Goal: Transaction & Acquisition: Purchase product/service

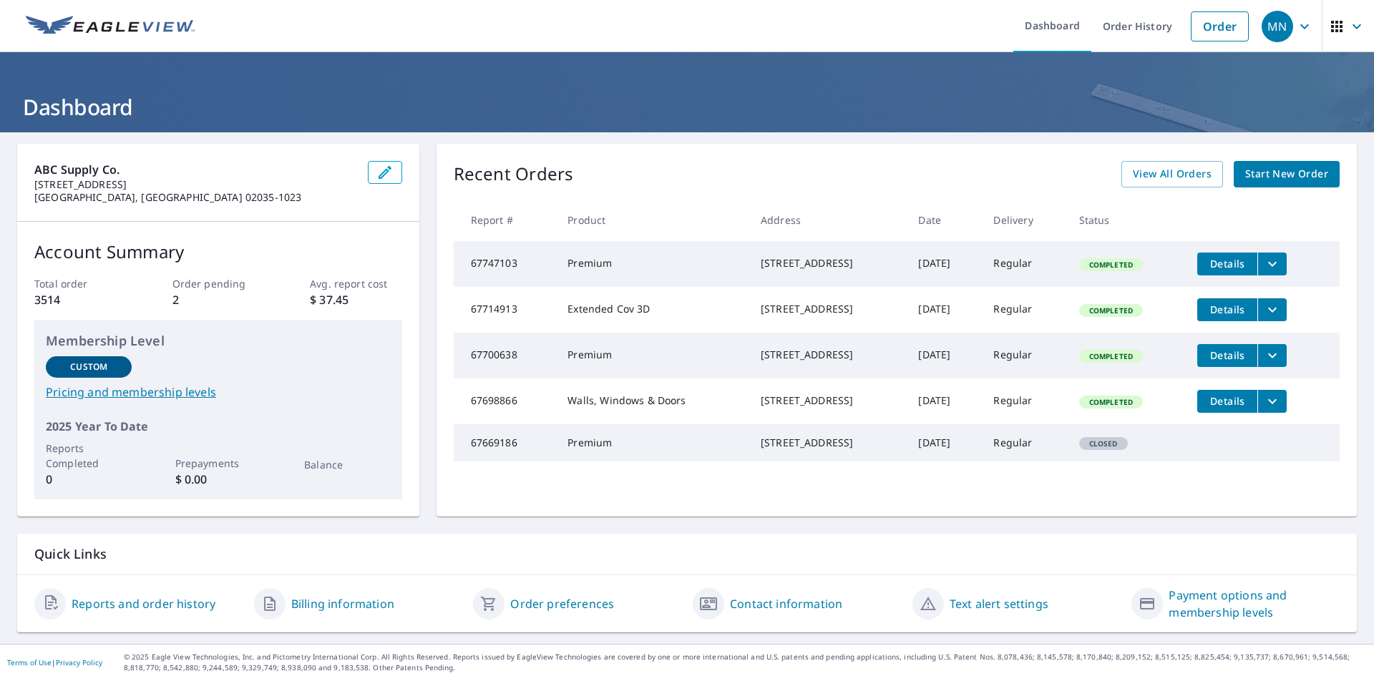
click at [1245, 175] on span "Start New Order" at bounding box center [1286, 174] width 83 height 18
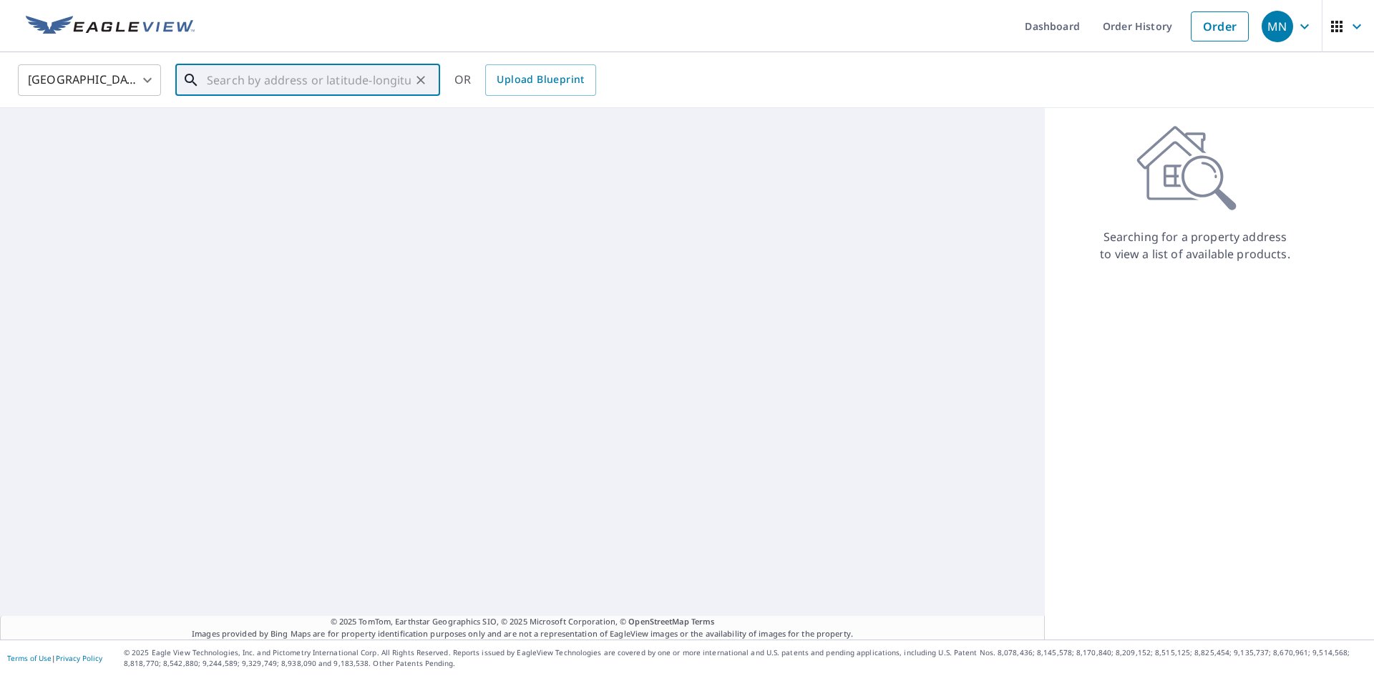
click at [315, 77] on input "text" at bounding box center [309, 80] width 204 height 40
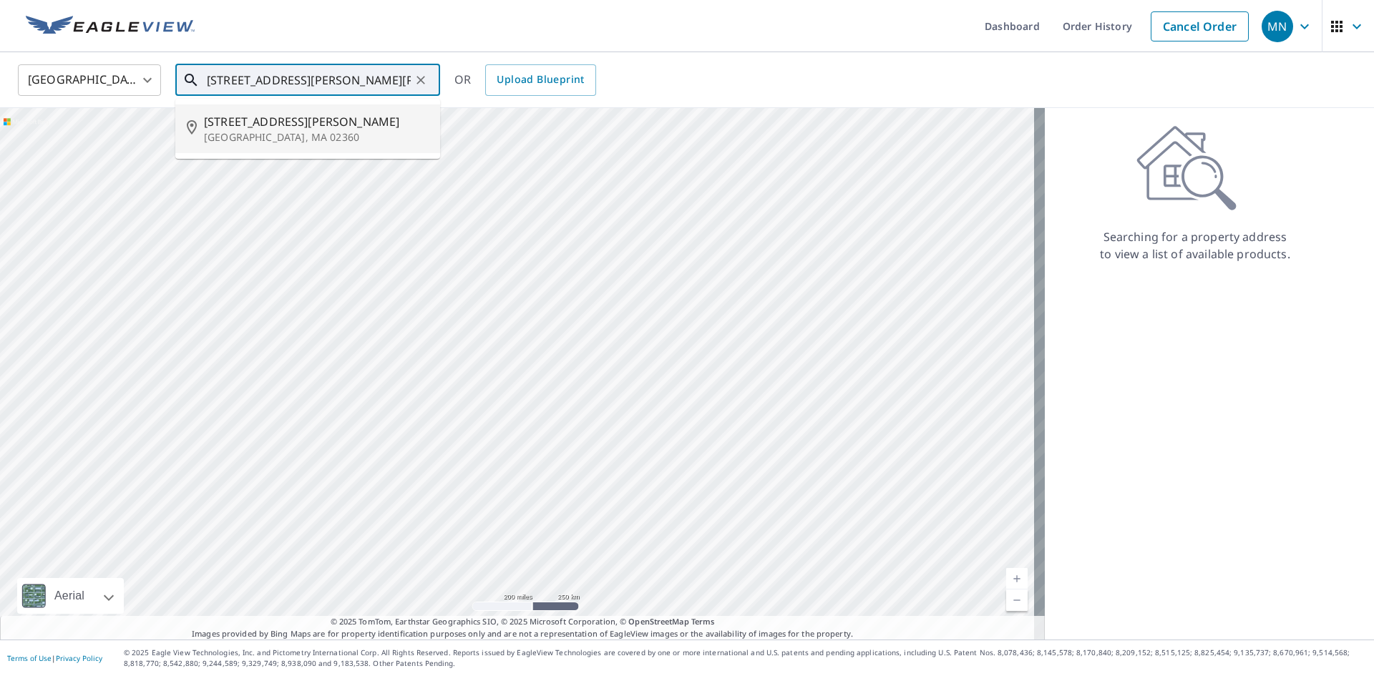
click at [265, 114] on span "[STREET_ADDRESS][PERSON_NAME]" at bounding box center [316, 121] width 225 height 17
type input "[STREET_ADDRESS][PERSON_NAME]"
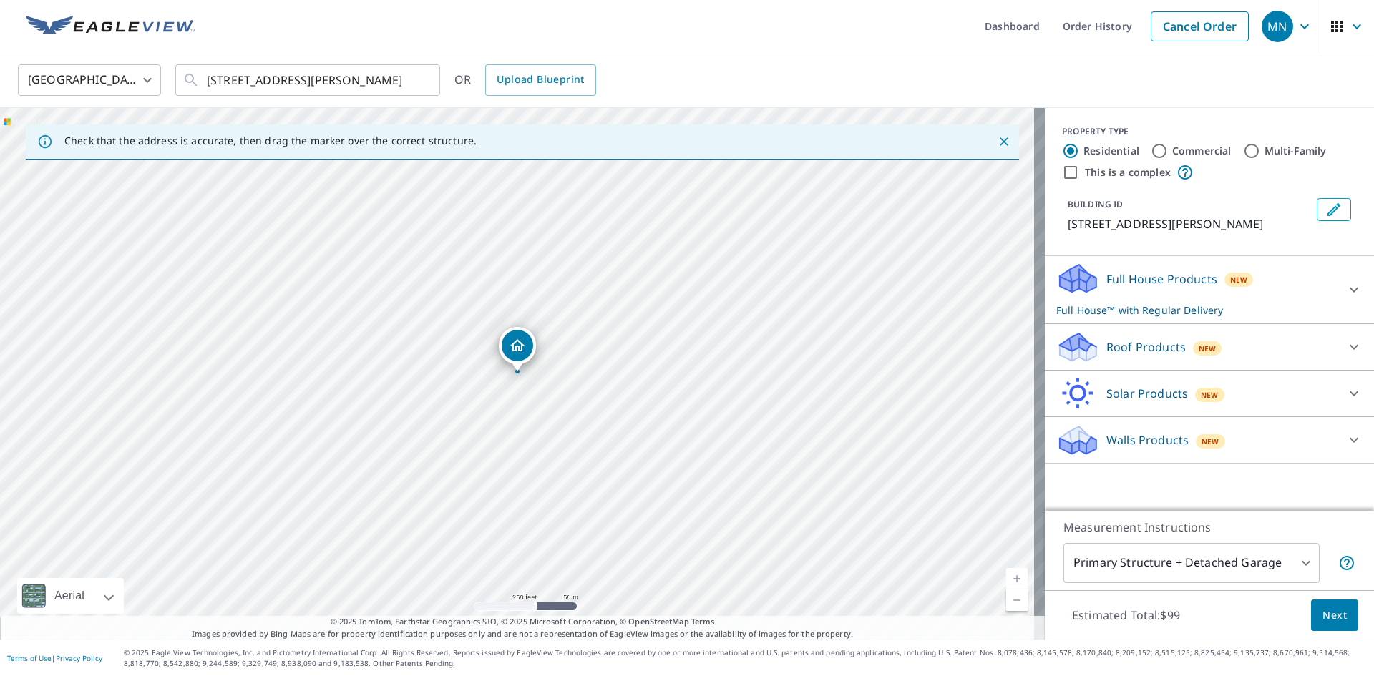
click at [1345, 348] on icon at bounding box center [1353, 346] width 17 height 17
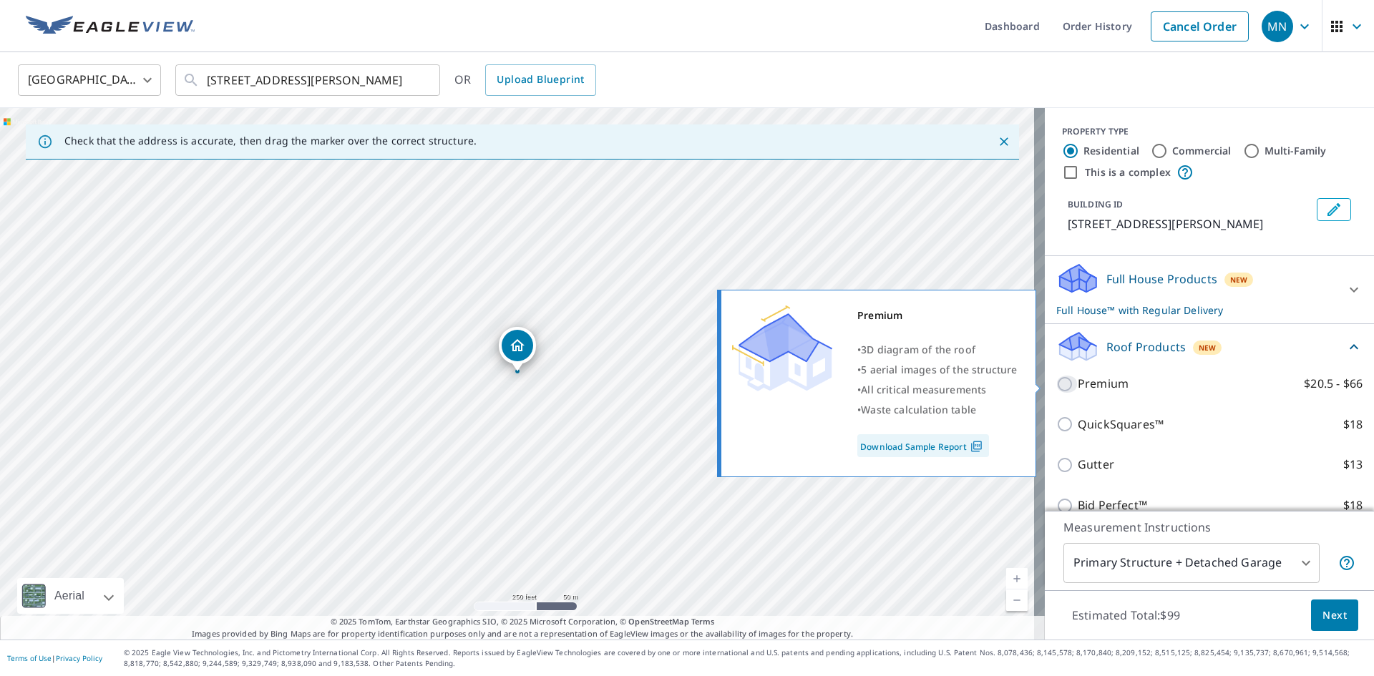
click at [1056, 384] on input "Premium $20.5 - $66" at bounding box center [1066, 384] width 21 height 17
checkbox input "true"
checkbox input "false"
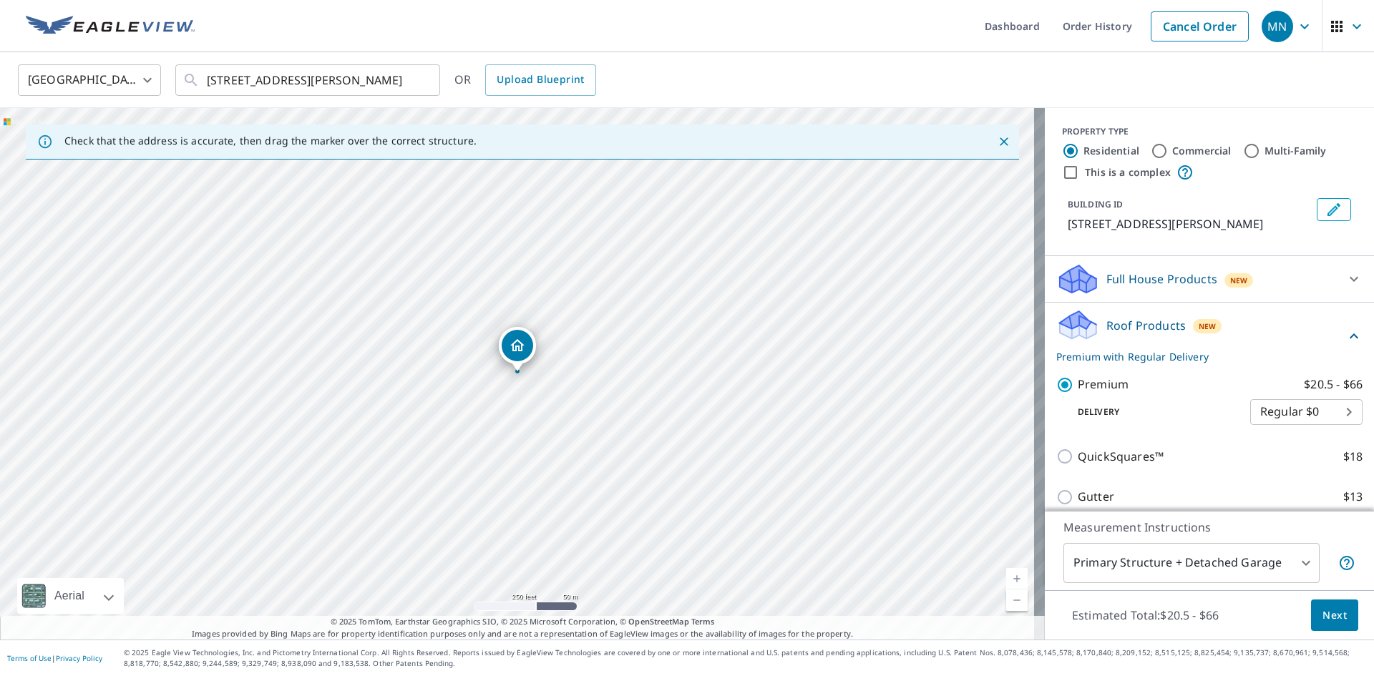
click at [1322, 610] on span "Next" at bounding box center [1334, 616] width 24 height 18
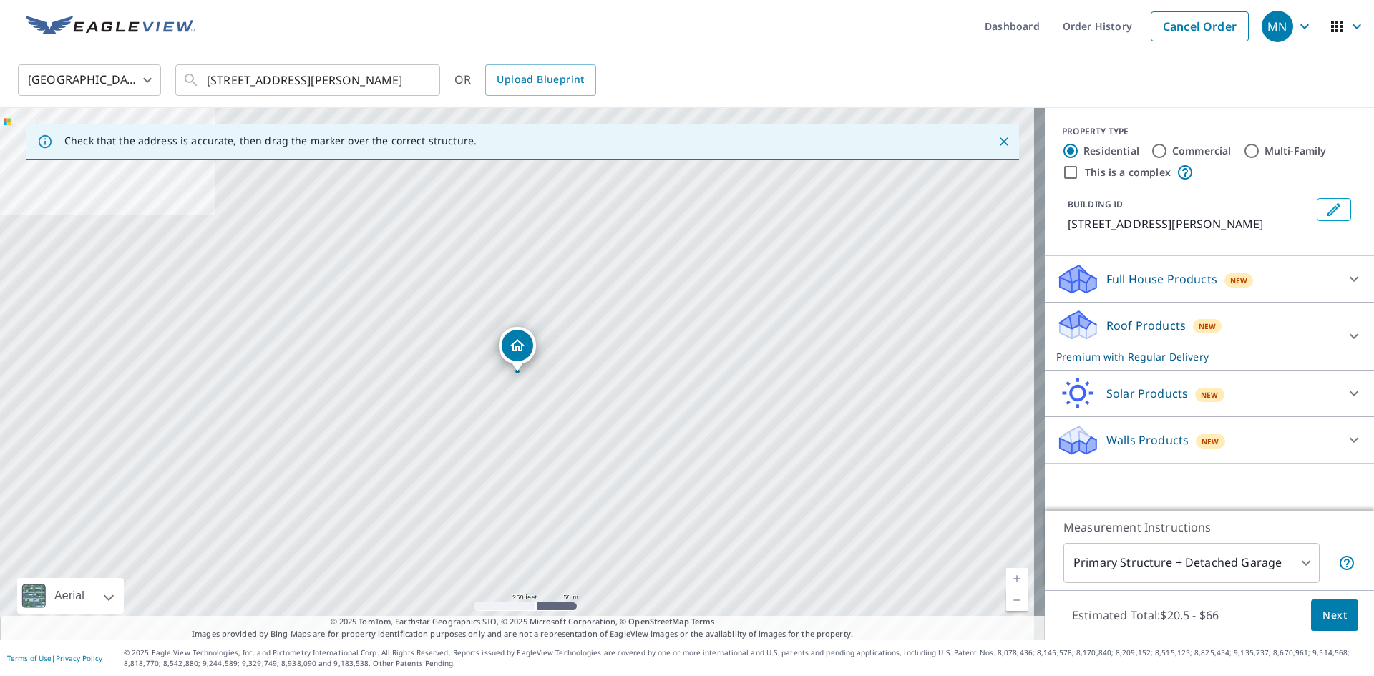
click at [1350, 273] on icon at bounding box center [1353, 278] width 17 height 17
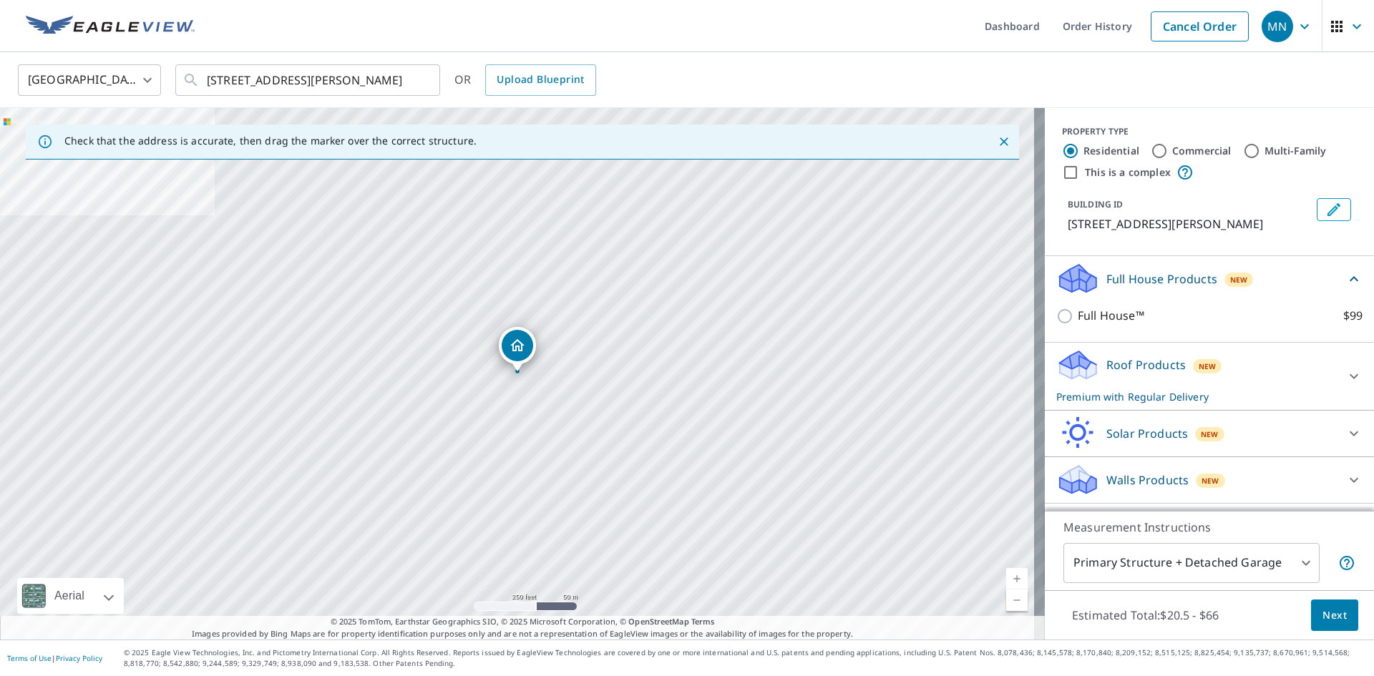
click at [1350, 273] on icon at bounding box center [1353, 278] width 17 height 17
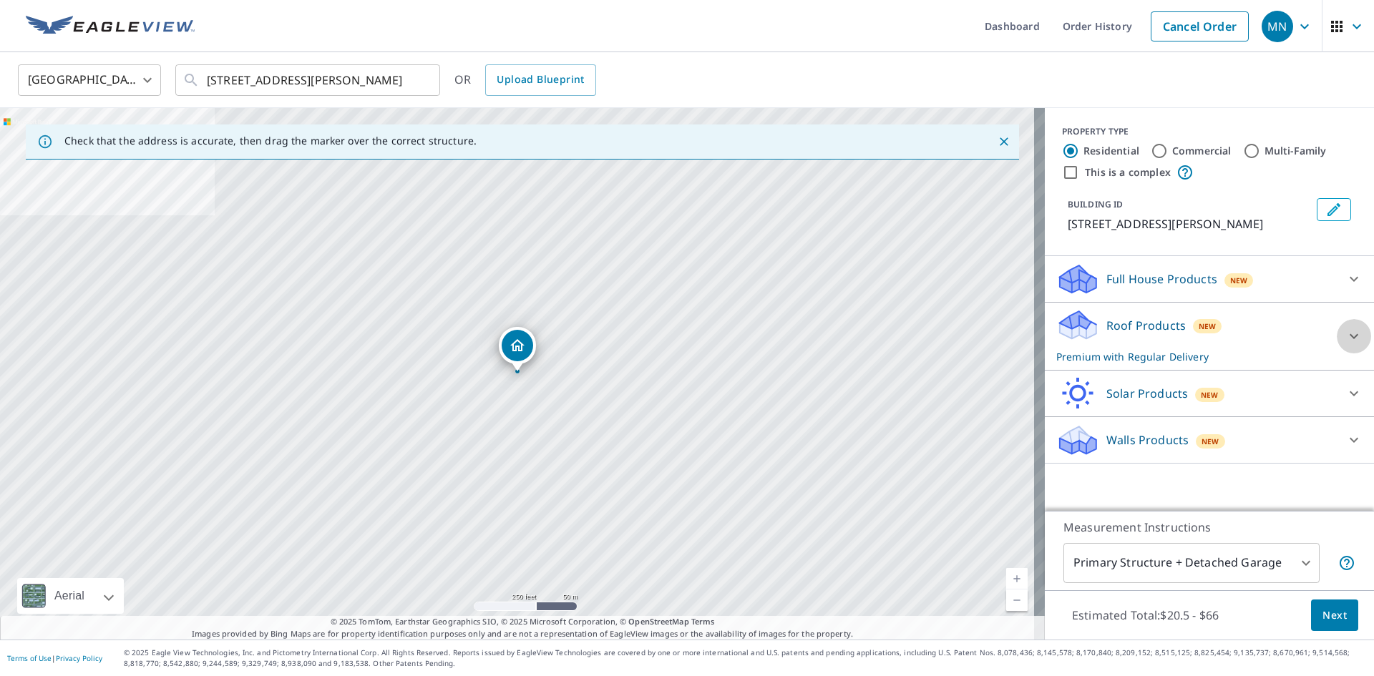
click at [1348, 332] on icon at bounding box center [1353, 336] width 17 height 17
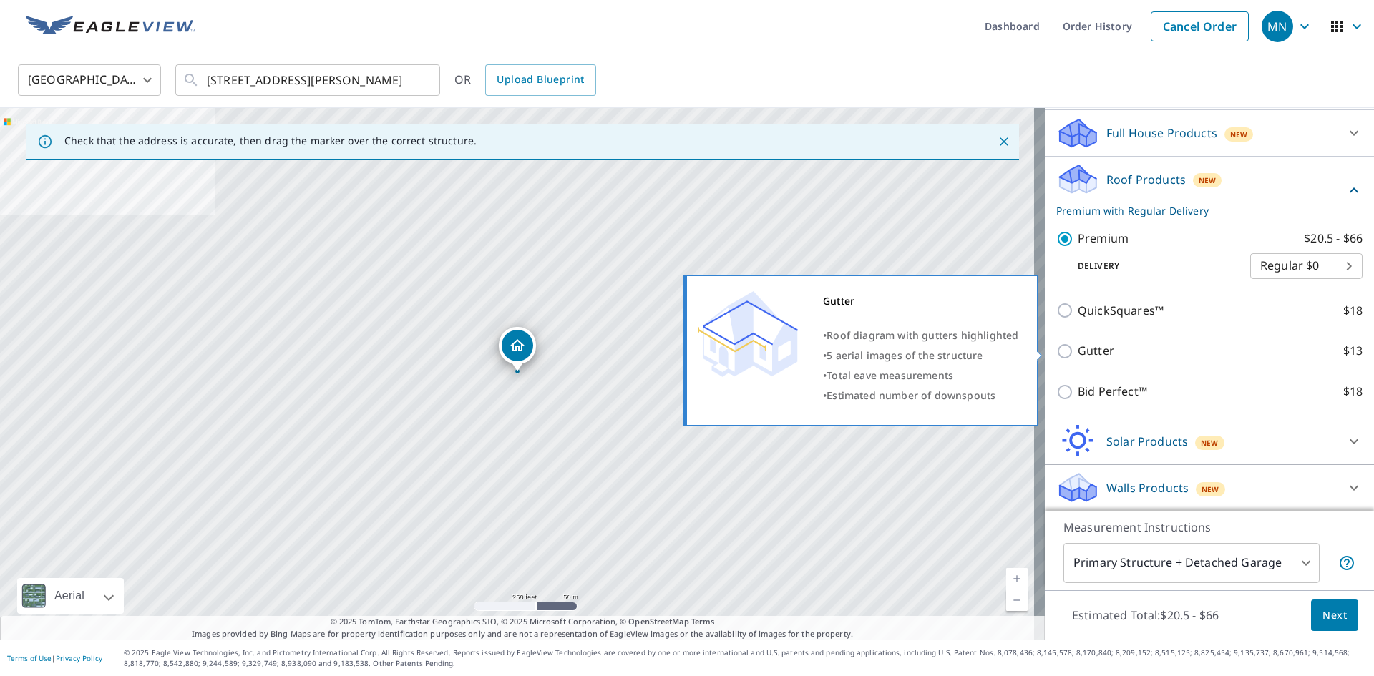
scroll to position [147, 0]
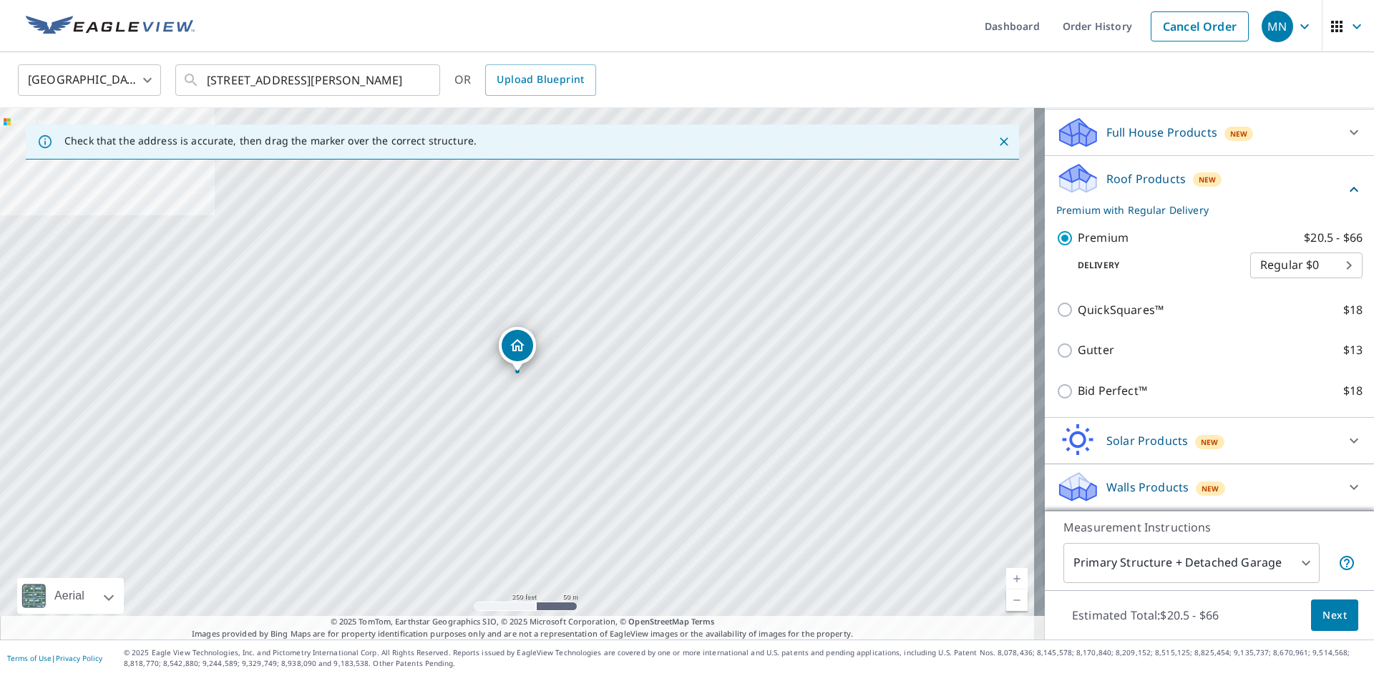
click at [1327, 271] on body "MN [GEOGRAPHIC_DATA] Dashboard Order History Cancel Order MN [GEOGRAPHIC_DATA] …" at bounding box center [687, 338] width 1374 height 676
click at [1302, 293] on li "Express $20" at bounding box center [1285, 291] width 112 height 26
type input "4"
click at [1330, 613] on span "Next" at bounding box center [1334, 616] width 24 height 18
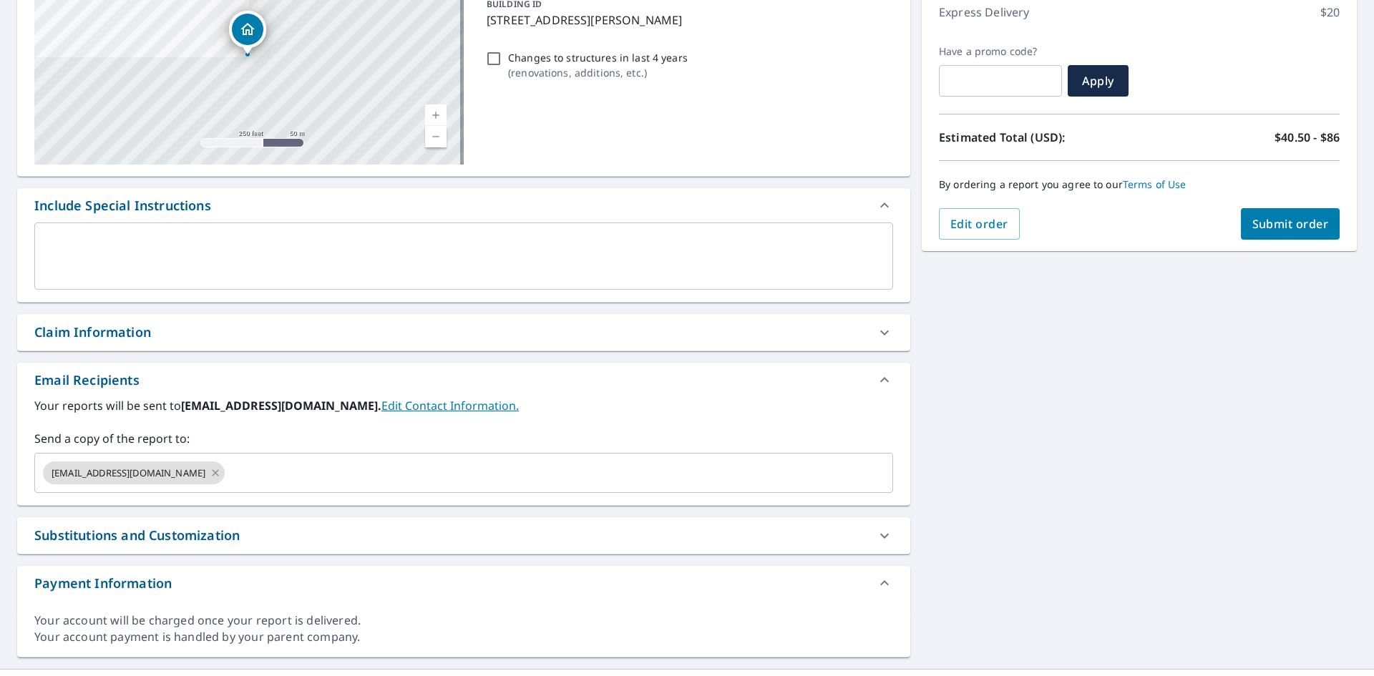
scroll to position [215, 0]
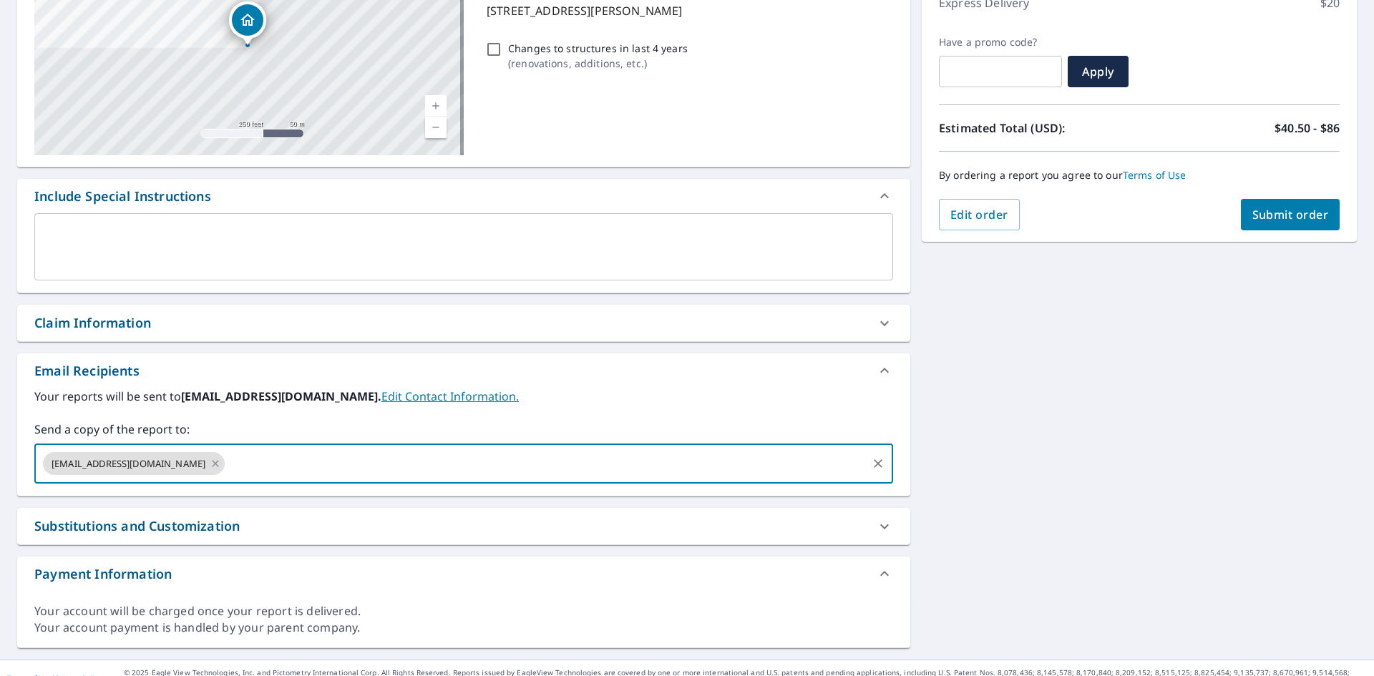
click at [255, 471] on input "text" at bounding box center [546, 463] width 638 height 27
type input "[PERSON_NAME][EMAIL_ADDRESS][PERSON_NAME][DOMAIN_NAME]"
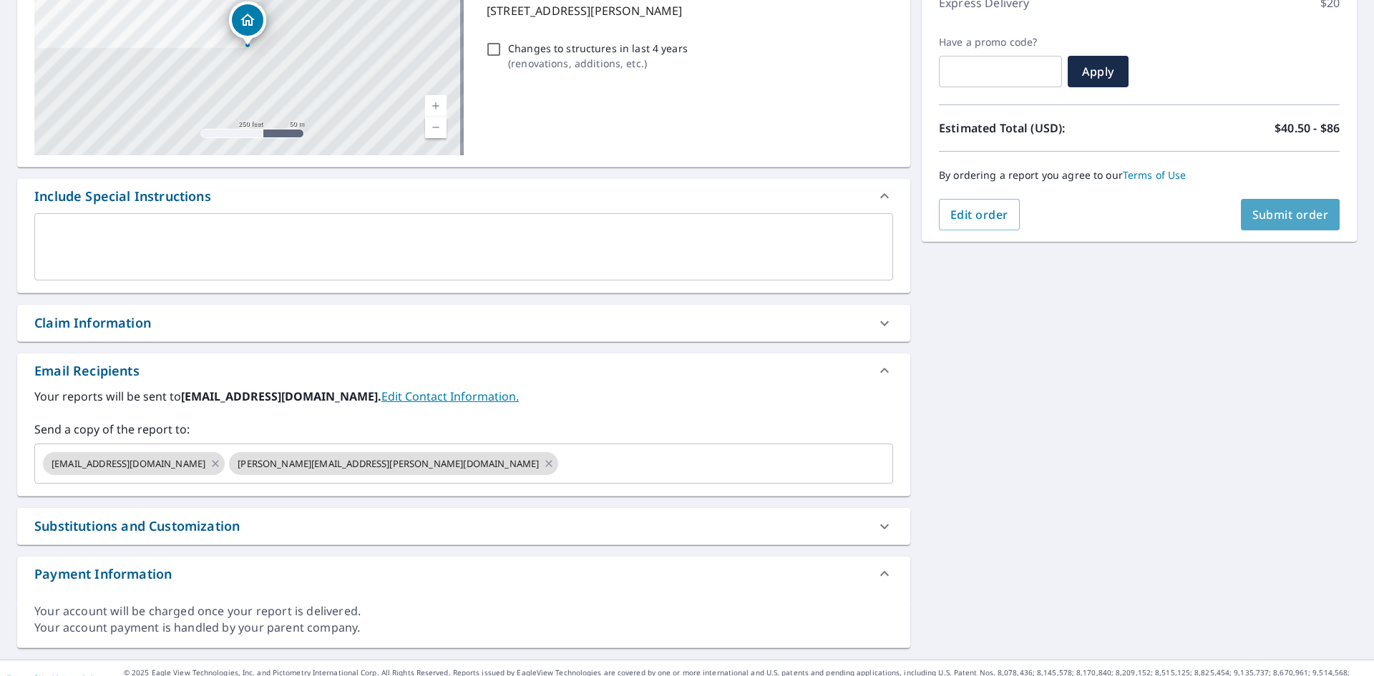
click at [1252, 217] on span "Submit order" at bounding box center [1290, 215] width 77 height 16
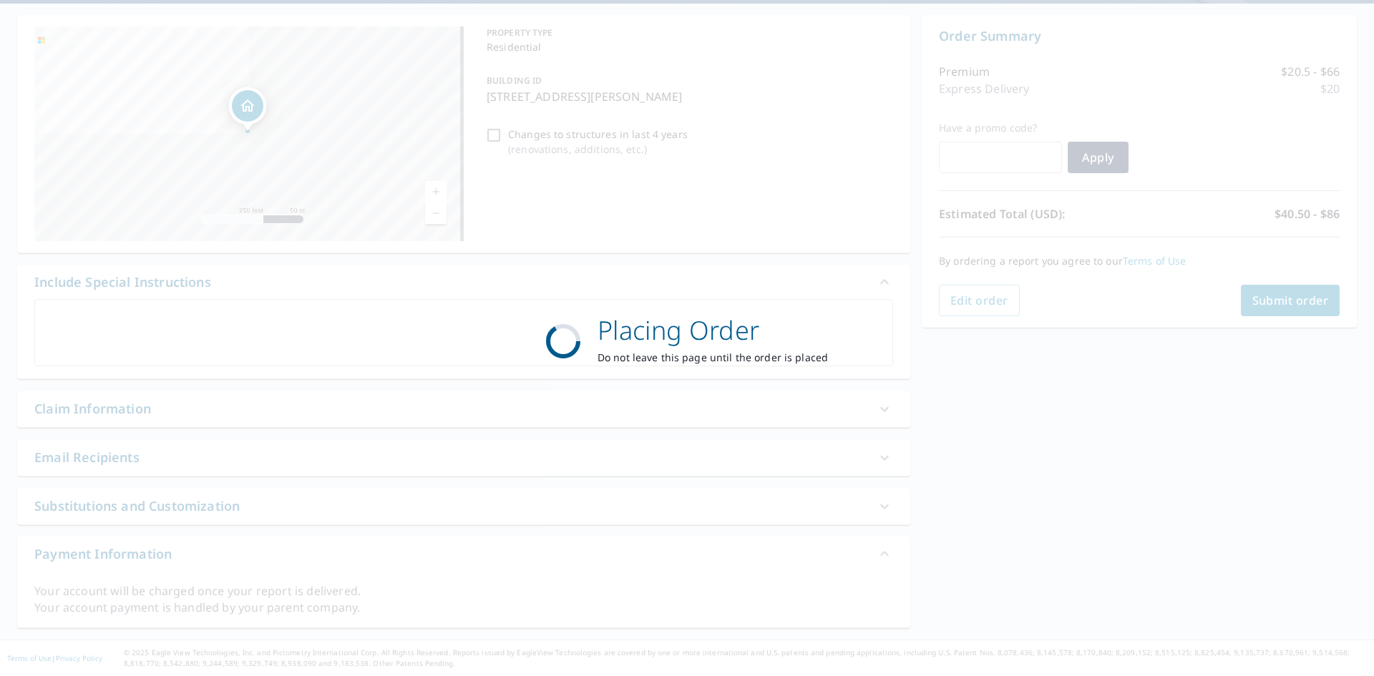
scroll to position [129, 0]
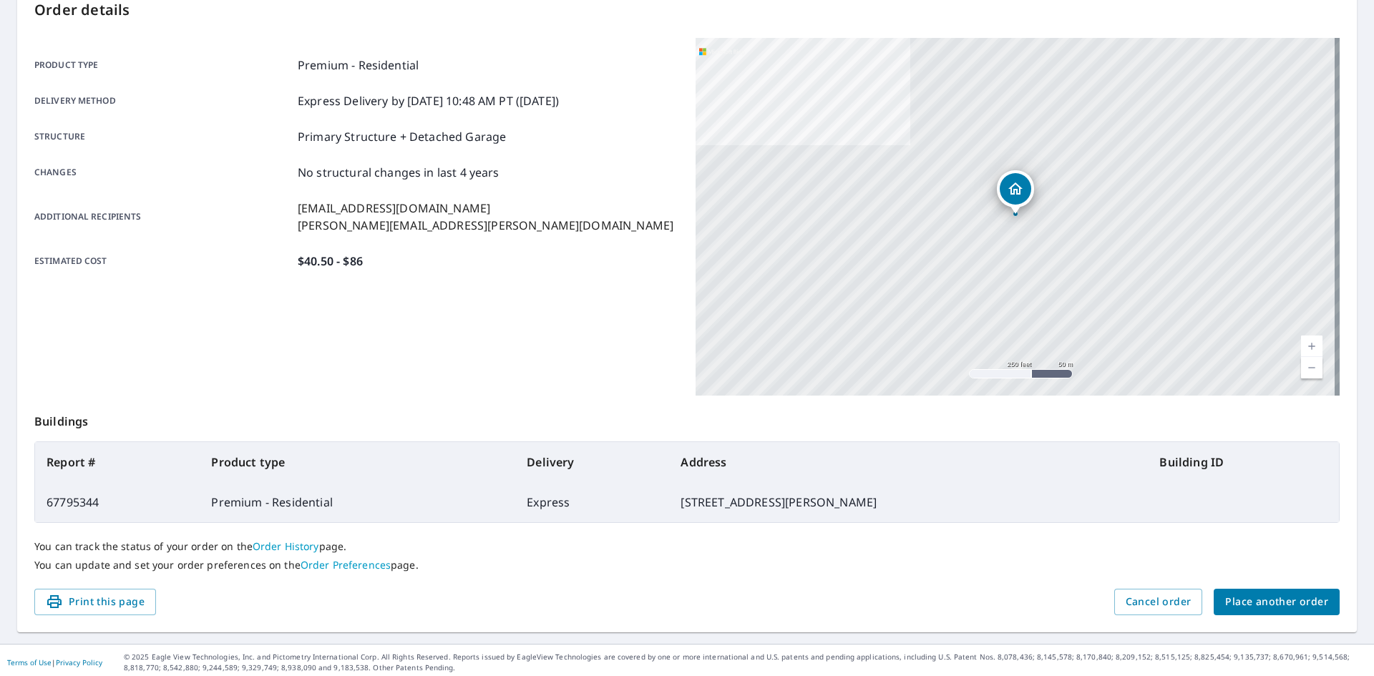
scroll to position [166, 0]
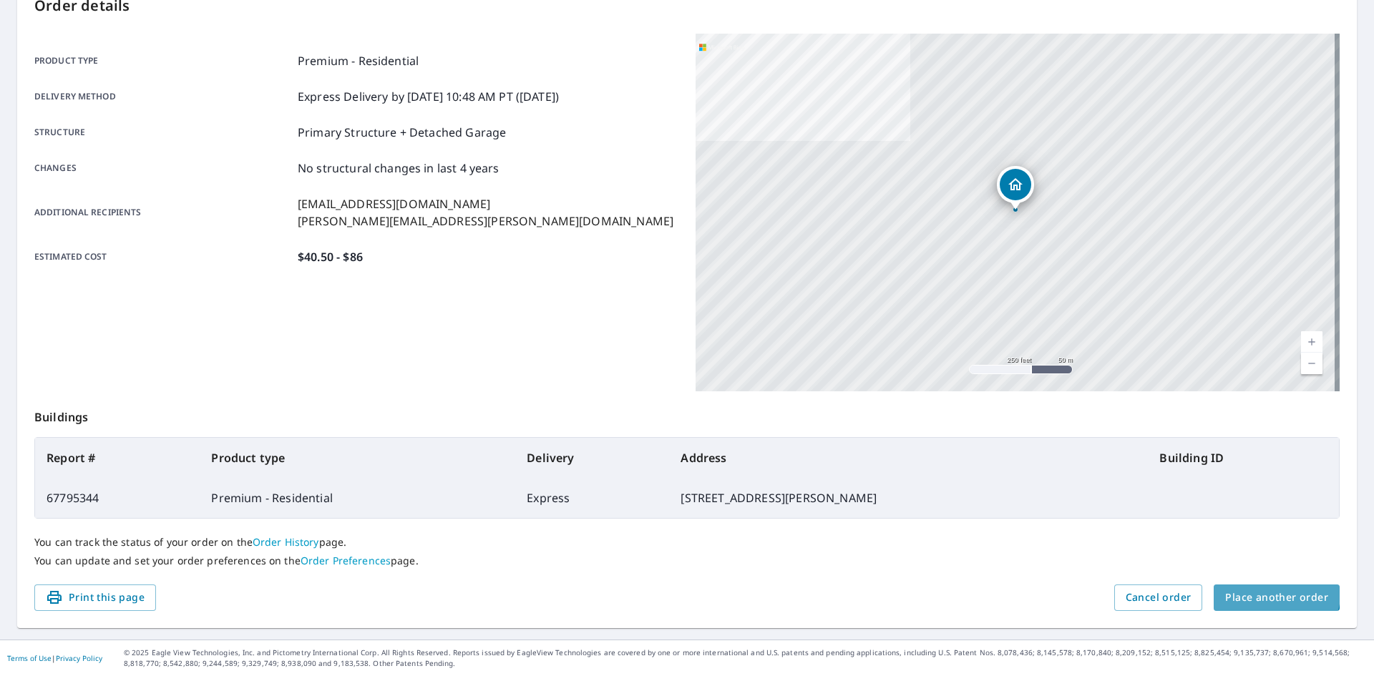
click at [1248, 588] on button "Place another order" at bounding box center [1277, 598] width 126 height 26
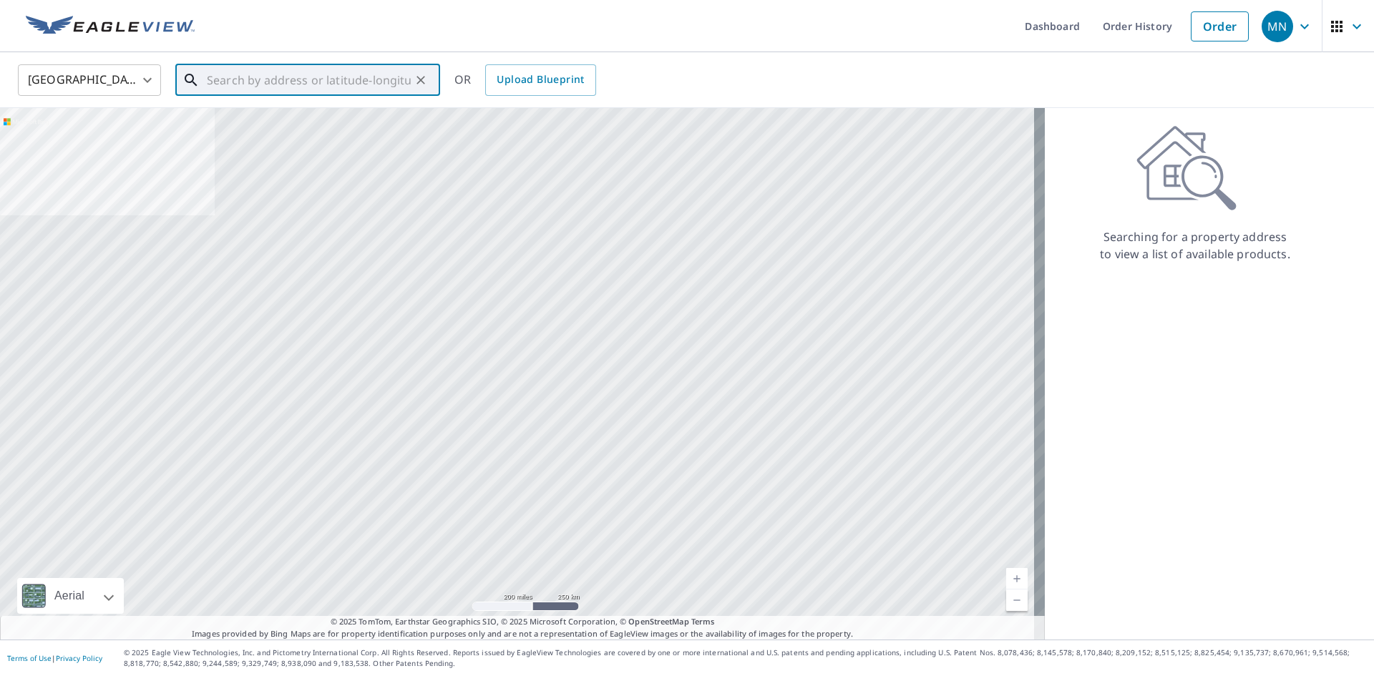
click at [237, 84] on input "text" at bounding box center [309, 80] width 204 height 40
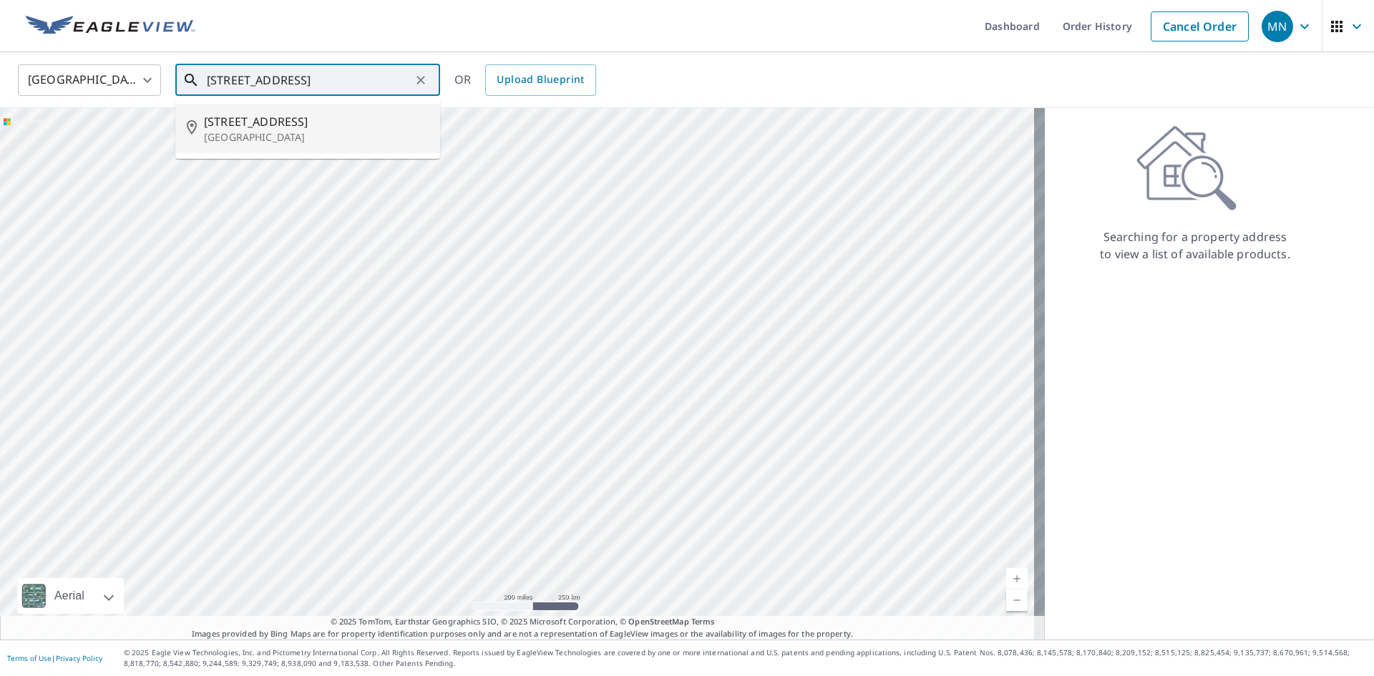
click at [211, 137] on p "[GEOGRAPHIC_DATA]" at bounding box center [316, 137] width 225 height 14
type input "[STREET_ADDRESS]"
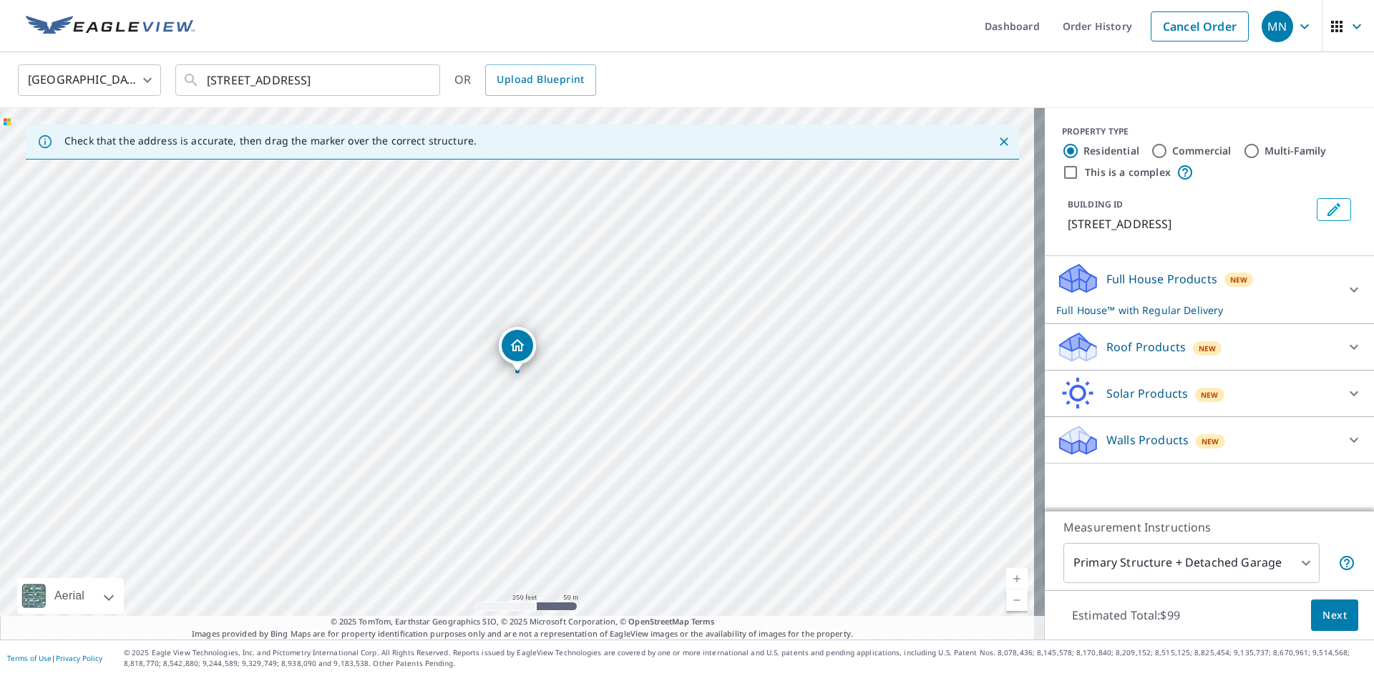
click at [1337, 337] on body "MN [GEOGRAPHIC_DATA] Dashboard Order History Cancel Order MN [GEOGRAPHIC_DATA] …" at bounding box center [687, 338] width 1374 height 676
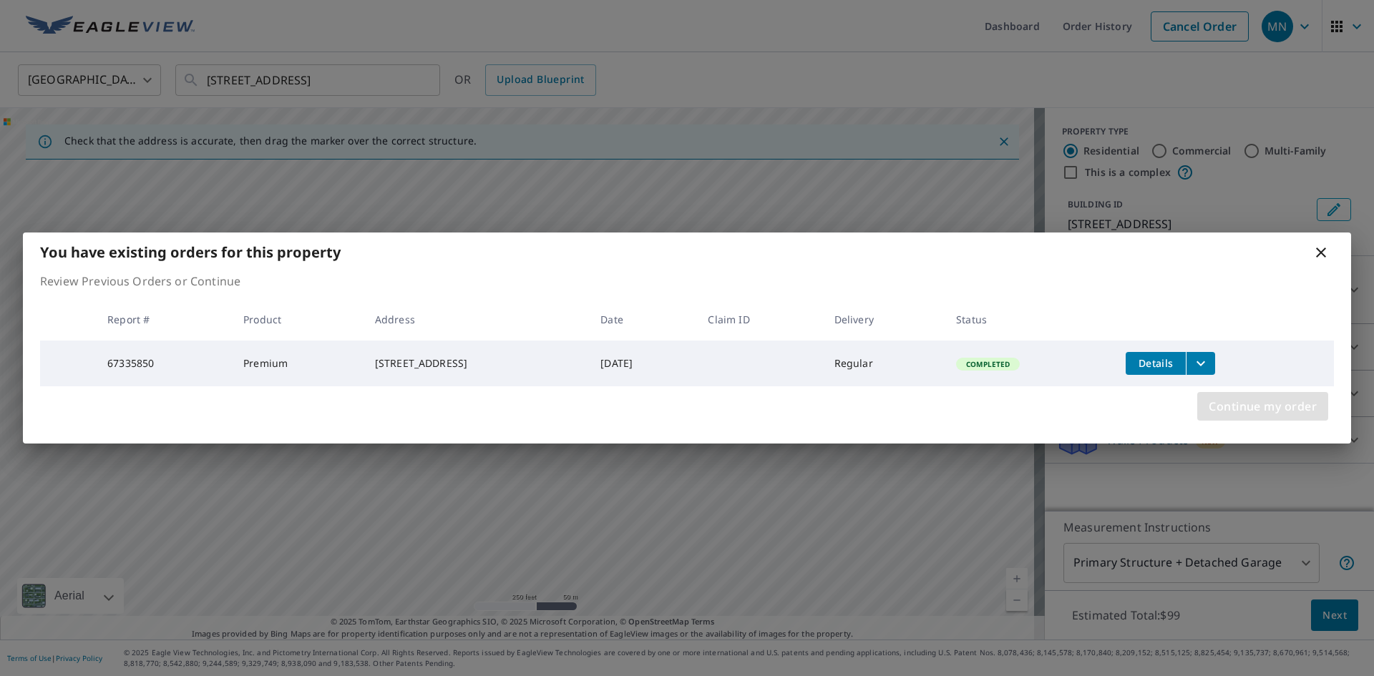
click at [1241, 409] on span "Continue my order" at bounding box center [1263, 406] width 108 height 20
